Goal: Task Accomplishment & Management: Use online tool/utility

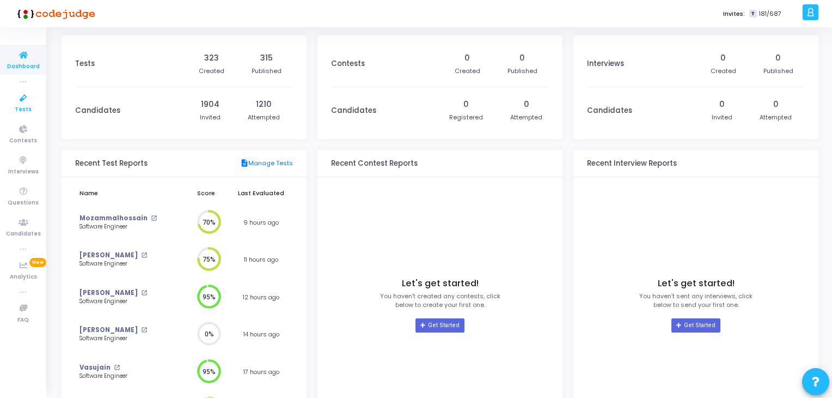
click at [35, 97] on link "Tests" at bounding box center [23, 103] width 46 height 30
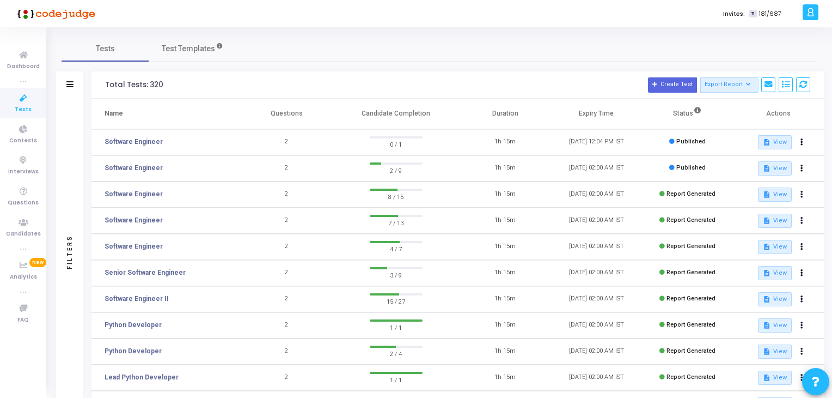
click at [134, 214] on td "Software Engineer" at bounding box center [166, 221] width 150 height 26
click at [132, 222] on link "Software Engineer" at bounding box center [134, 220] width 58 height 10
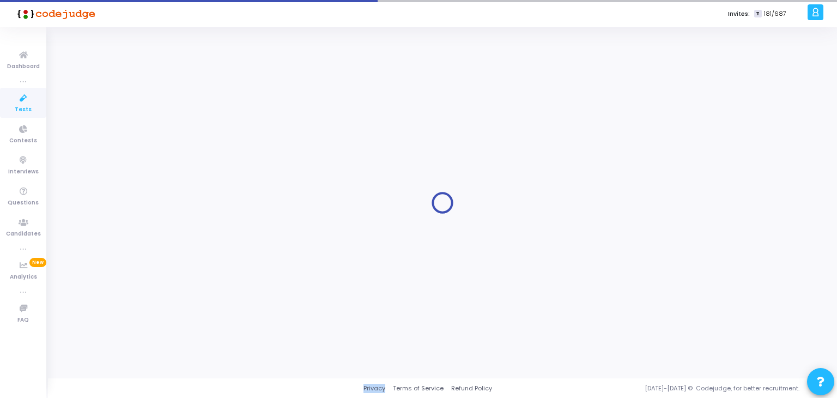
click at [132, 222] on div at bounding box center [442, 202] width 761 height 334
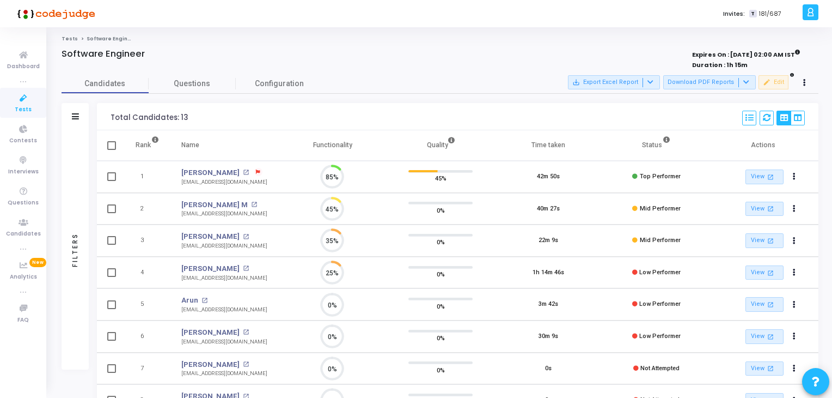
scroll to position [22, 28]
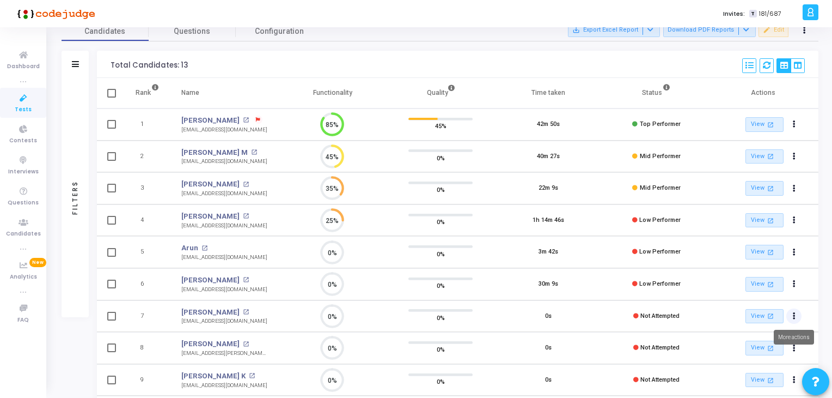
click at [793, 314] on icon "Actions" at bounding box center [794, 315] width 3 height 5
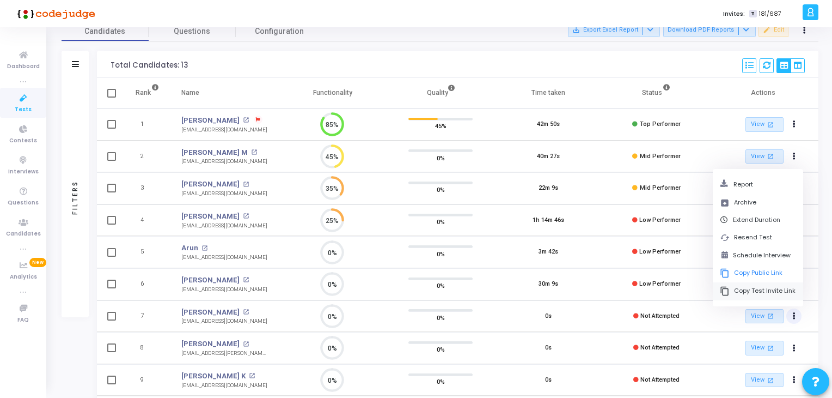
click at [756, 288] on button "content_copy Copy Test Invite Link" at bounding box center [758, 291] width 90 height 18
